Goal: Leave review/rating: Share an evaluation or opinion about a product, service, or content

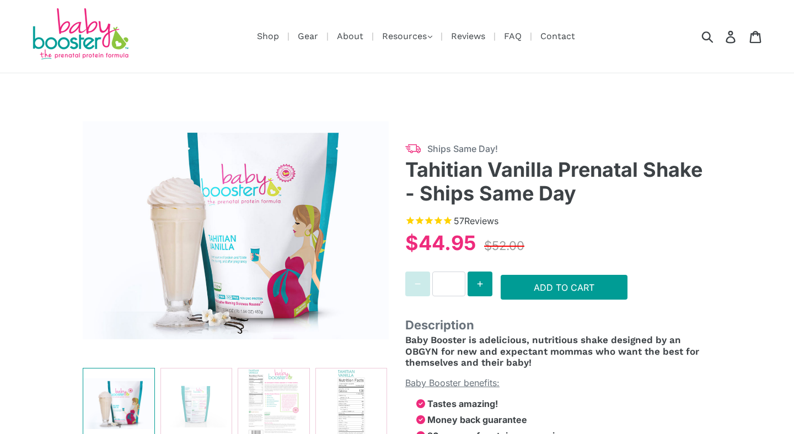
select select "******"
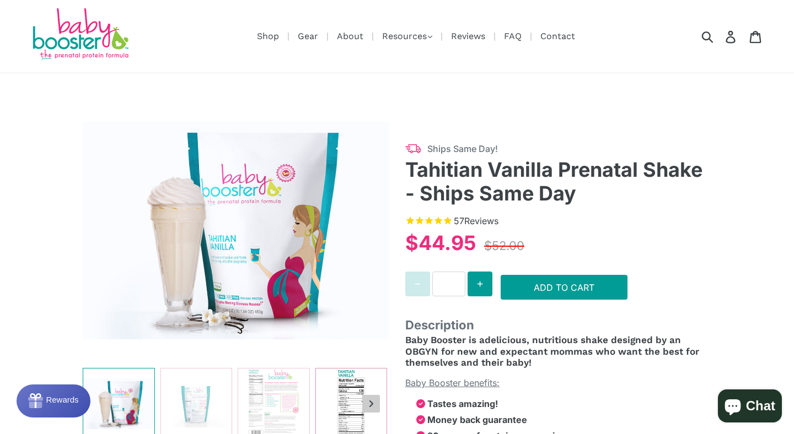
scroll to position [173, 0]
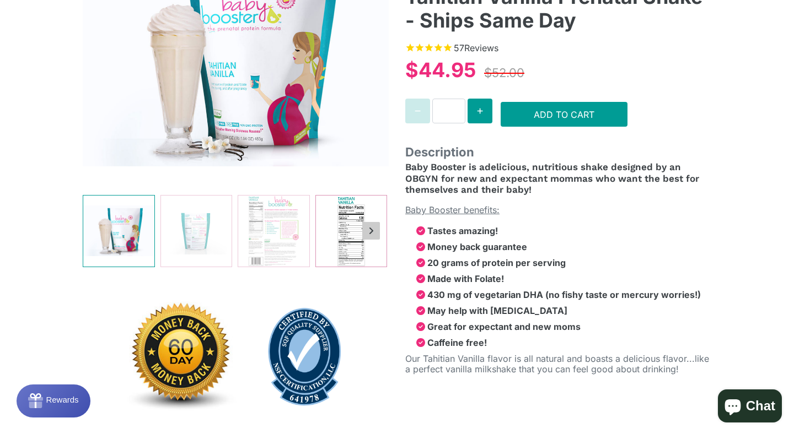
click at [358, 225] on img at bounding box center [351, 231] width 71 height 71
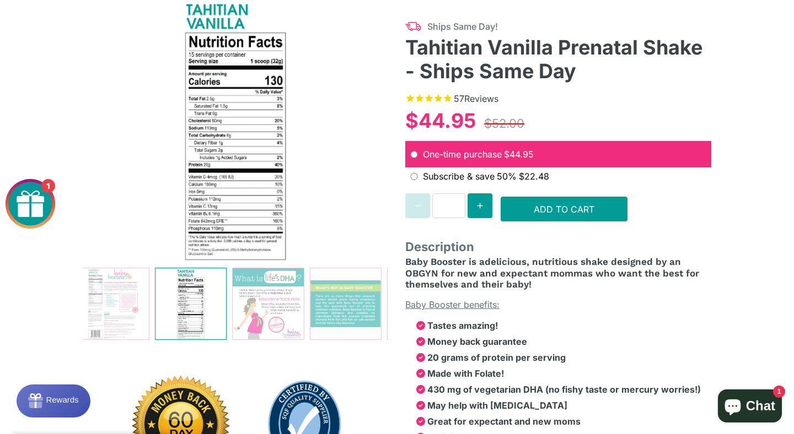
scroll to position [125, 0]
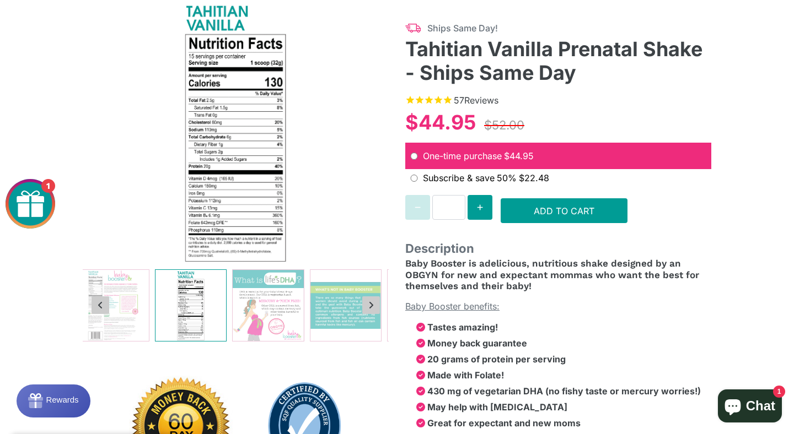
click at [196, 297] on img at bounding box center [190, 305] width 71 height 71
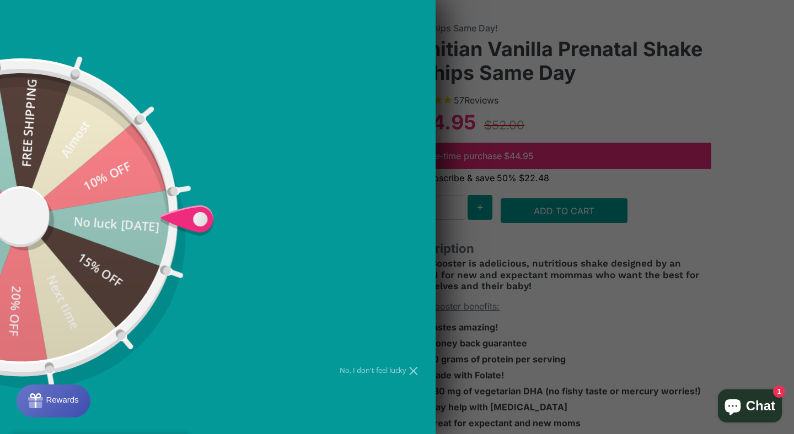
click at [342, 291] on div at bounding box center [397, 217] width 794 height 434
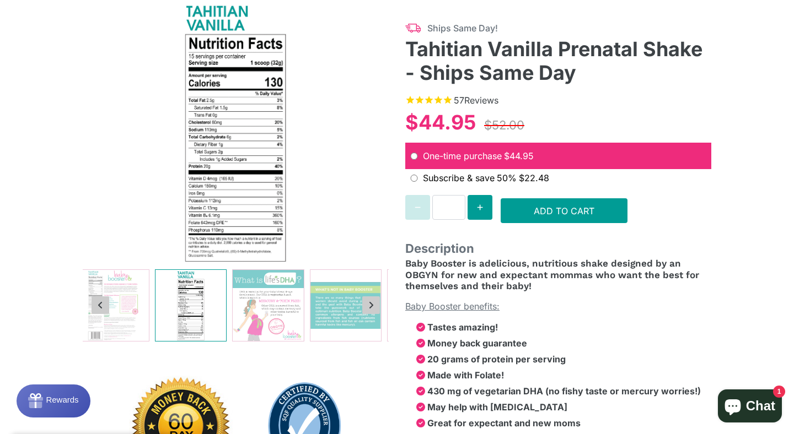
click at [105, 297] on button "Previous slide" at bounding box center [100, 306] width 18 height 18
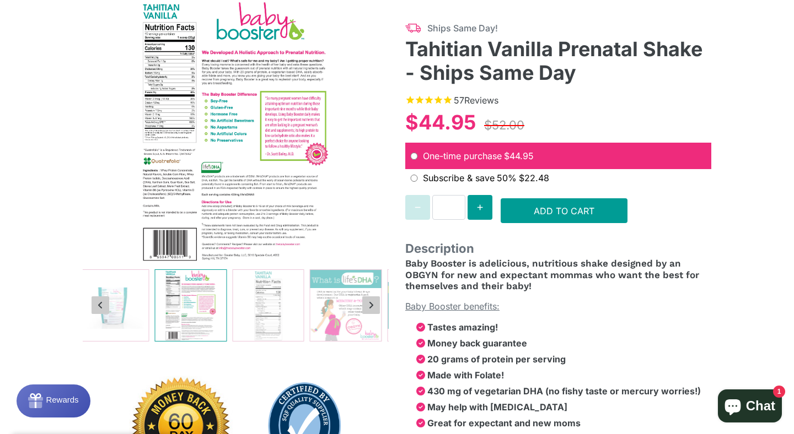
click at [184, 300] on img at bounding box center [190, 305] width 71 height 71
click at [260, 301] on img at bounding box center [268, 305] width 71 height 71
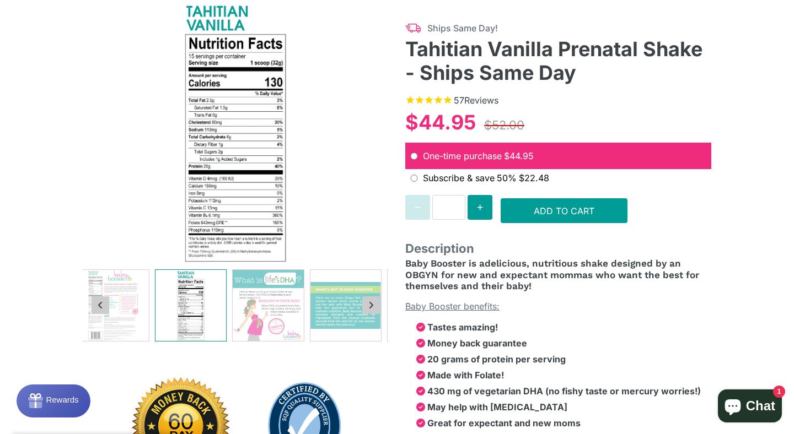
click at [201, 306] on img at bounding box center [190, 305] width 71 height 71
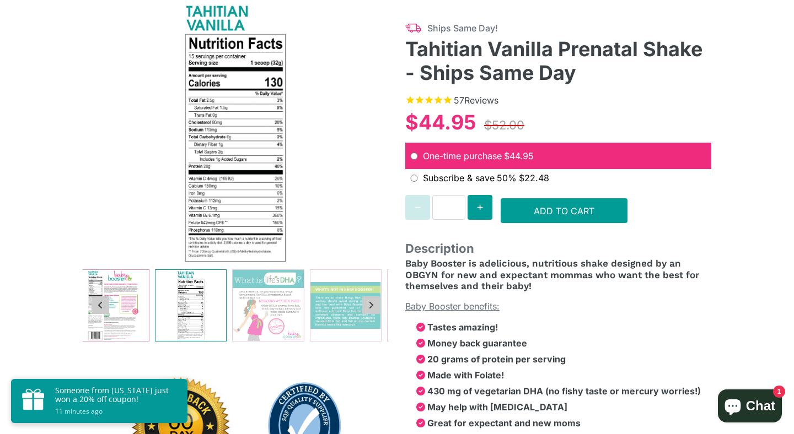
click at [122, 285] on img at bounding box center [113, 305] width 71 height 71
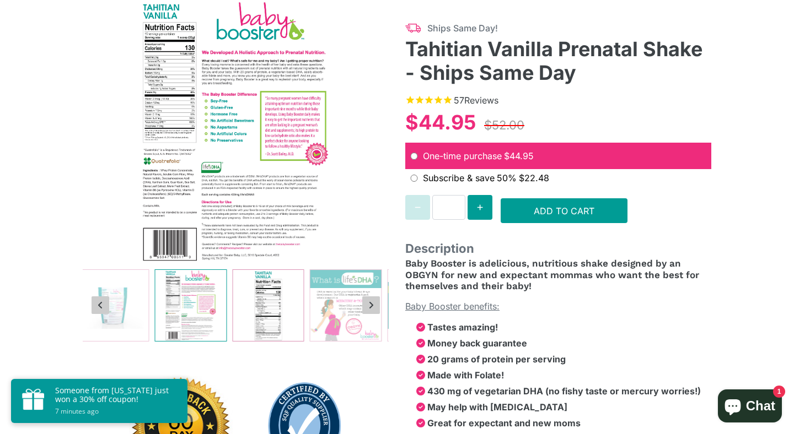
click at [252, 308] on img at bounding box center [268, 305] width 71 height 71
